Goal: Transaction & Acquisition: Purchase product/service

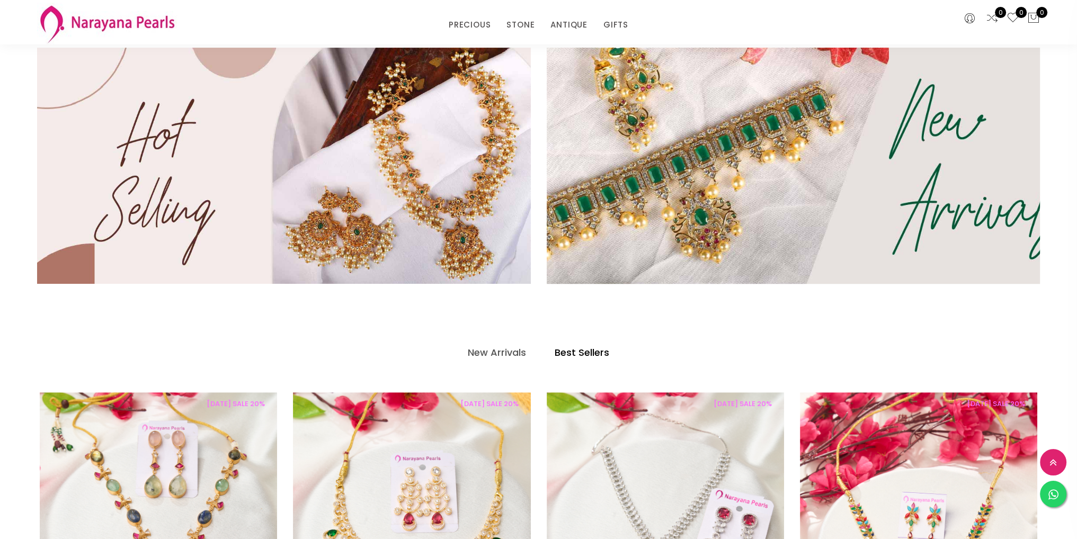
scroll to position [688, 0]
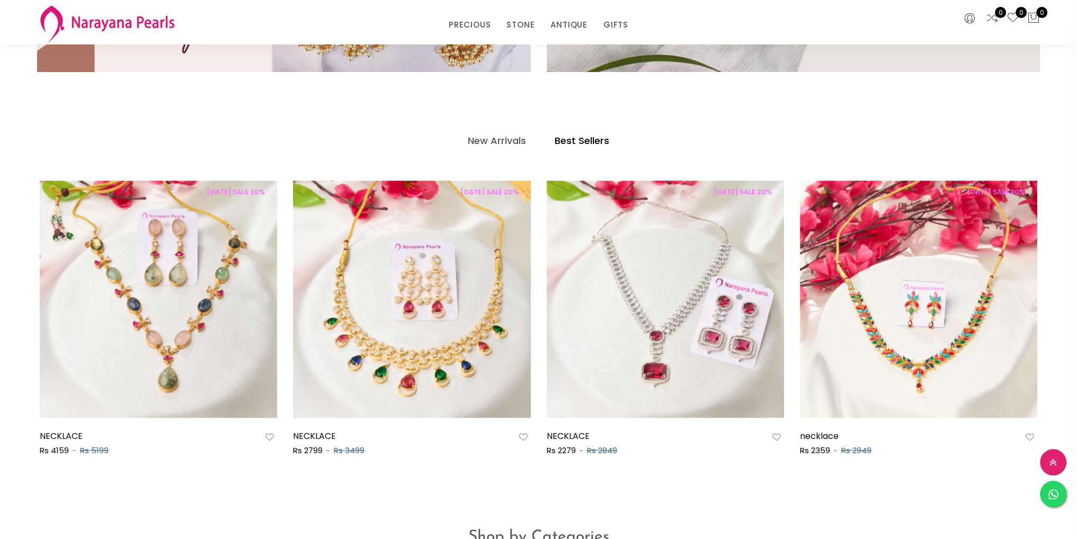
click at [568, 140] on h4 "Best Sellers" at bounding box center [581, 141] width 55 height 13
click at [580, 139] on h4 "Best Sellers" at bounding box center [581, 141] width 55 height 13
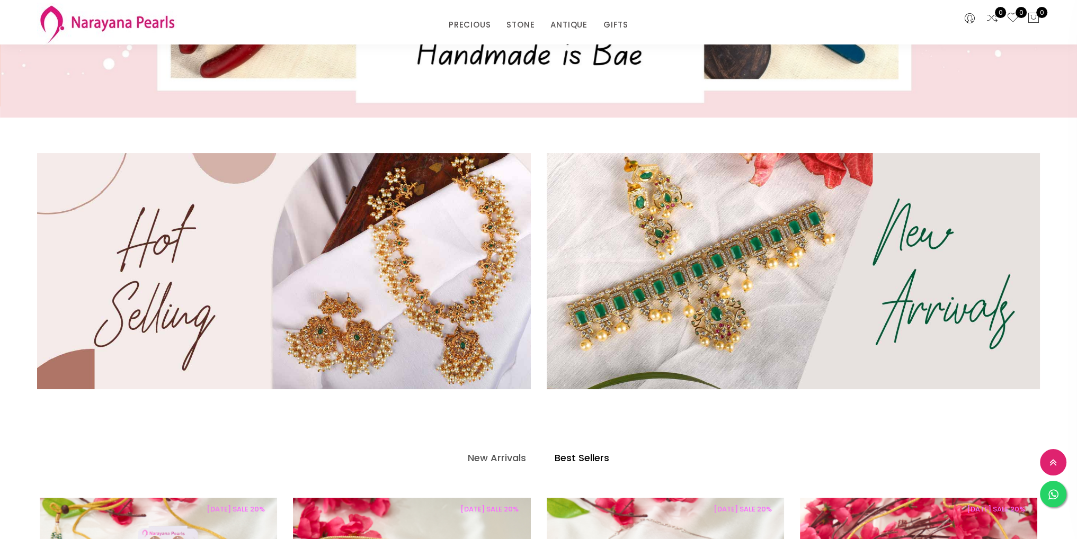
scroll to position [371, 0]
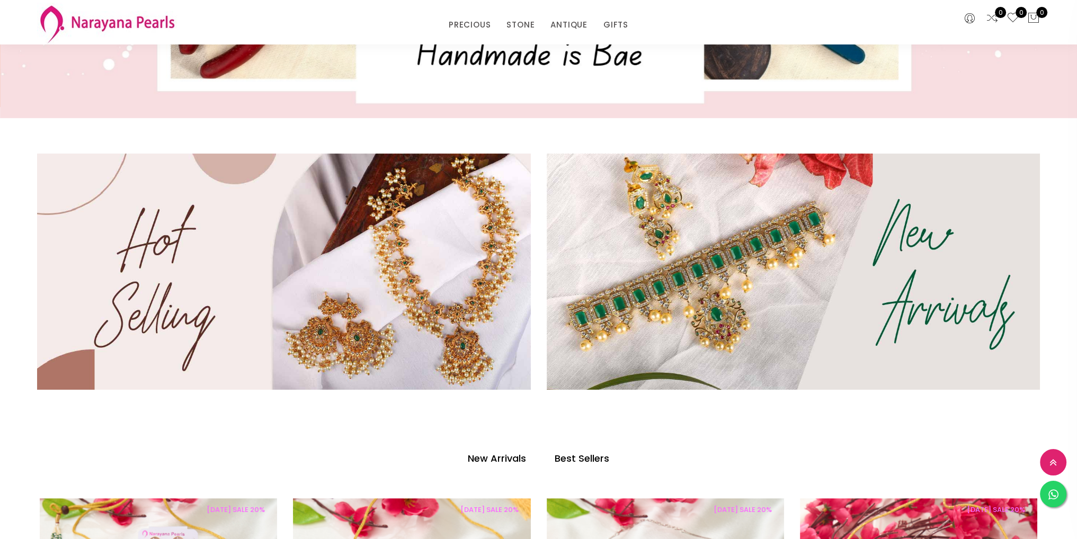
click at [490, 460] on h4 "New Arrivals" at bounding box center [497, 458] width 58 height 13
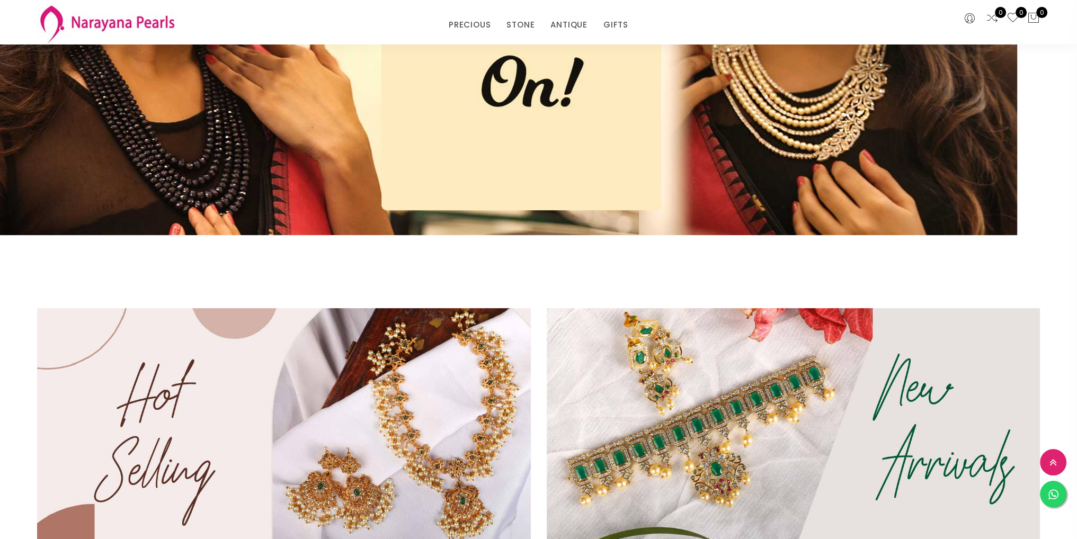
scroll to position [53, 0]
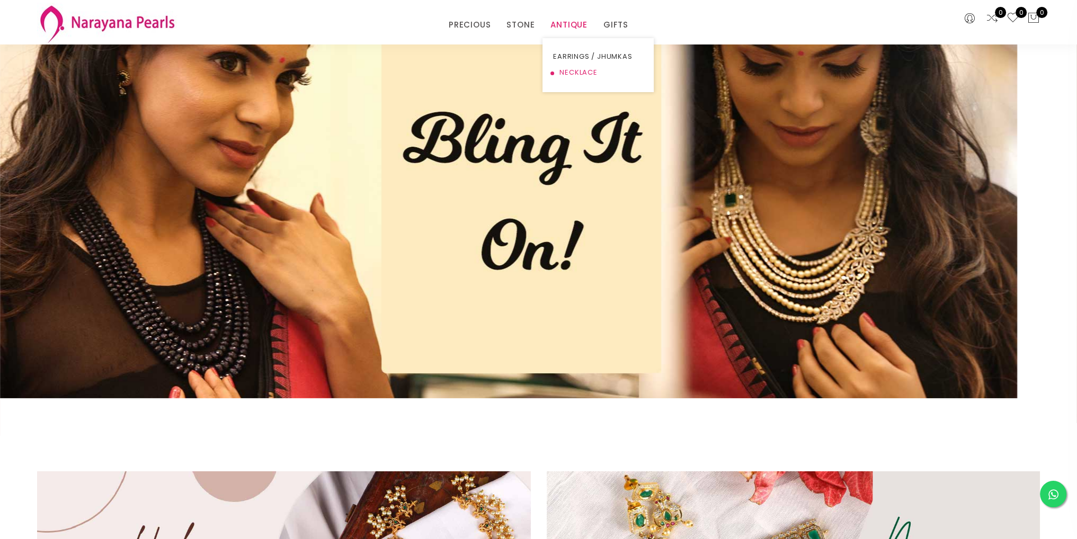
click at [575, 70] on link "NECKLACE" at bounding box center [598, 73] width 90 height 16
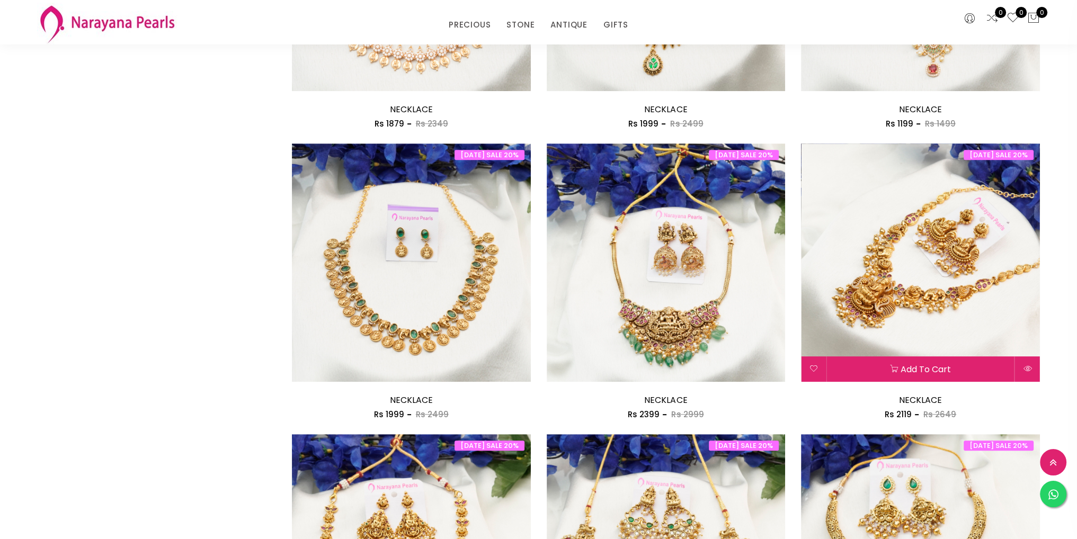
scroll to position [636, 0]
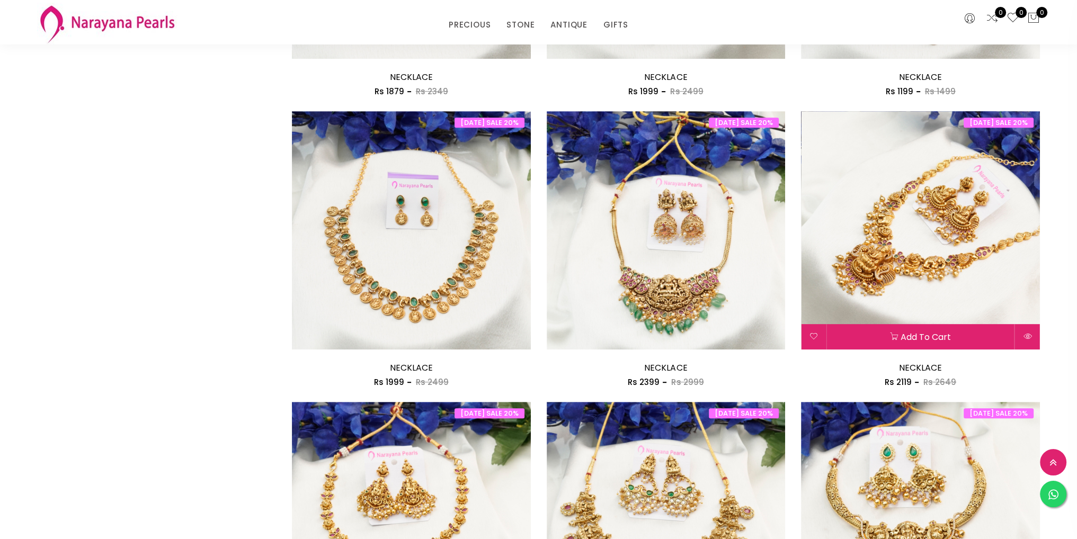
click at [1031, 274] on img at bounding box center [920, 230] width 239 height 239
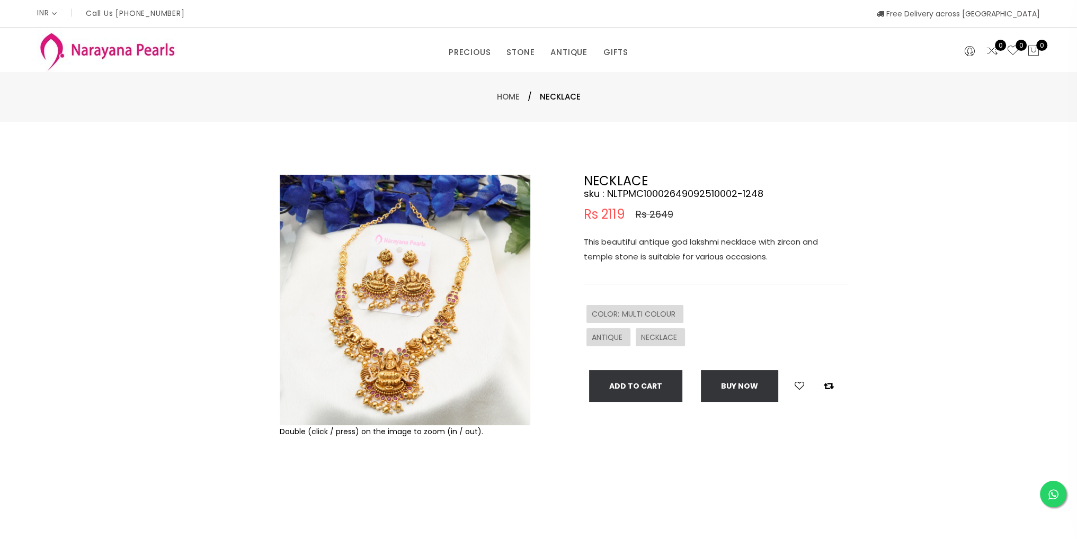
scroll to position [333, 0]
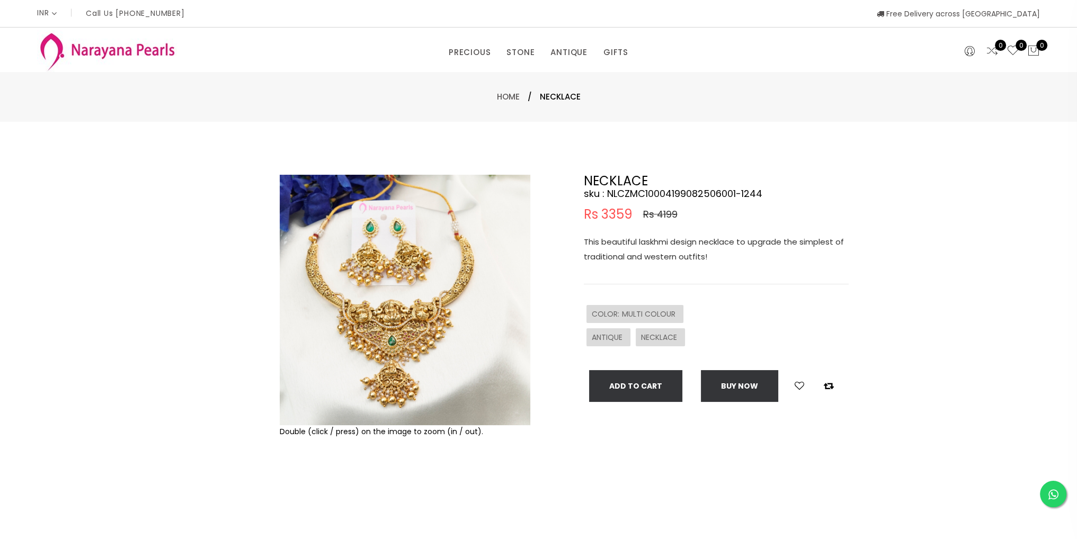
click at [1030, 315] on div "Double (click / press) on the image to zoom (in / out). NECKLACE sku : NLCZMC10…" at bounding box center [538, 342] width 1077 height 440
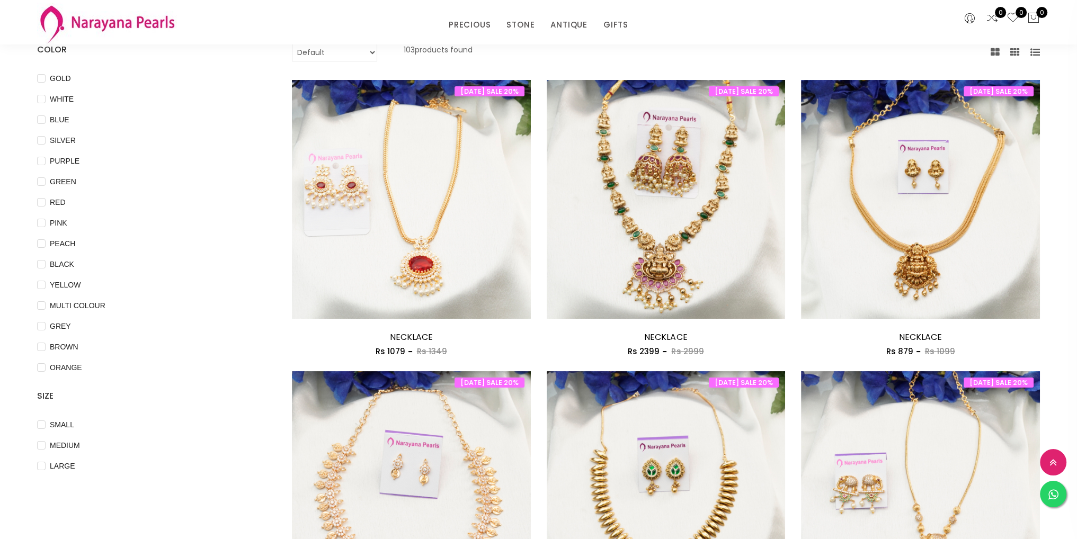
scroll to position [68, 0]
